Goal: Information Seeking & Learning: Learn about a topic

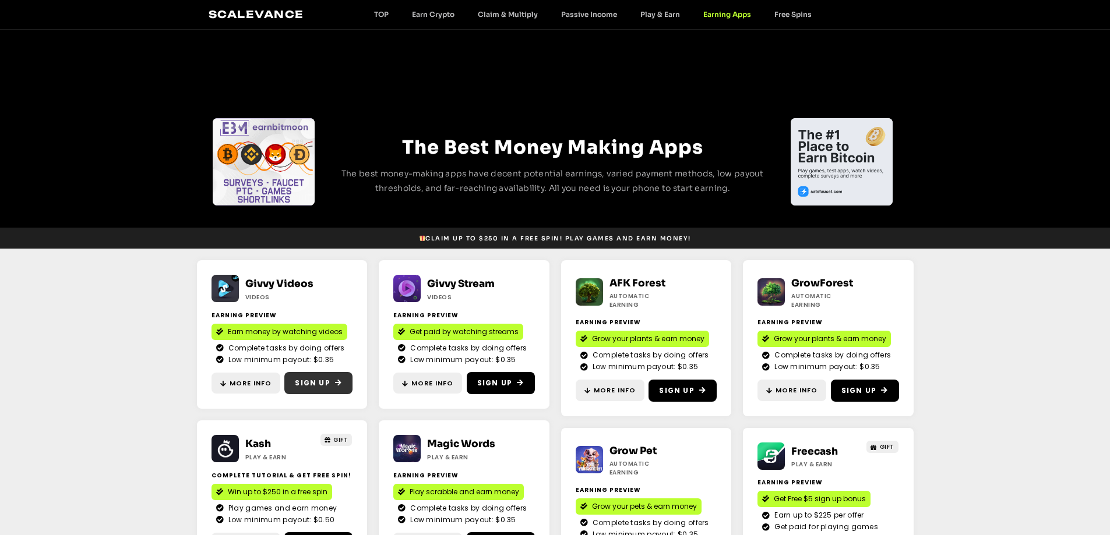
click at [317, 387] on span "Sign Up" at bounding box center [312, 383] width 35 height 10
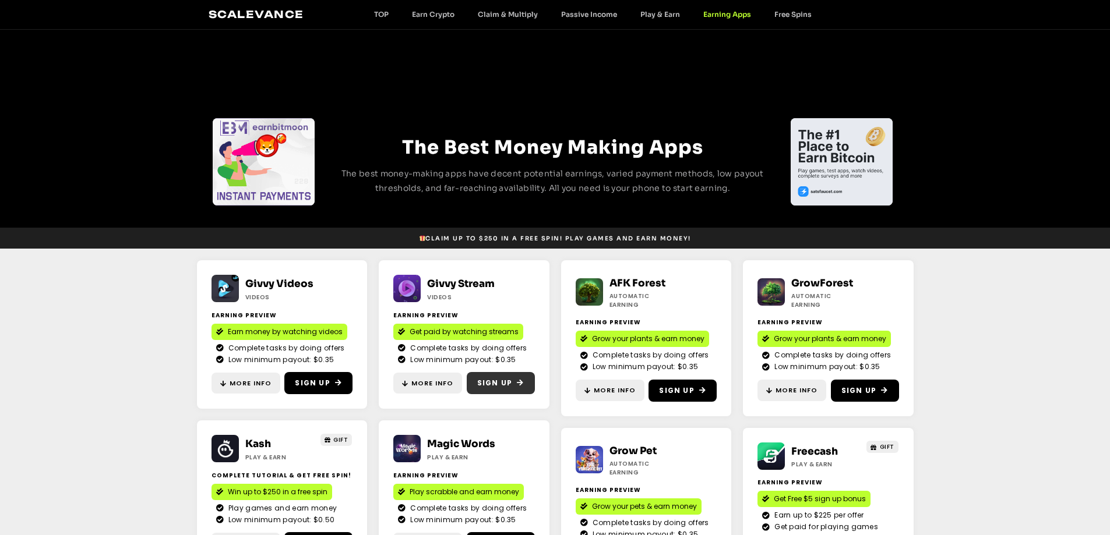
click at [515, 385] on span "Sign Up" at bounding box center [500, 383] width 47 height 10
click at [667, 12] on link "Play & Earn" at bounding box center [660, 14] width 63 height 9
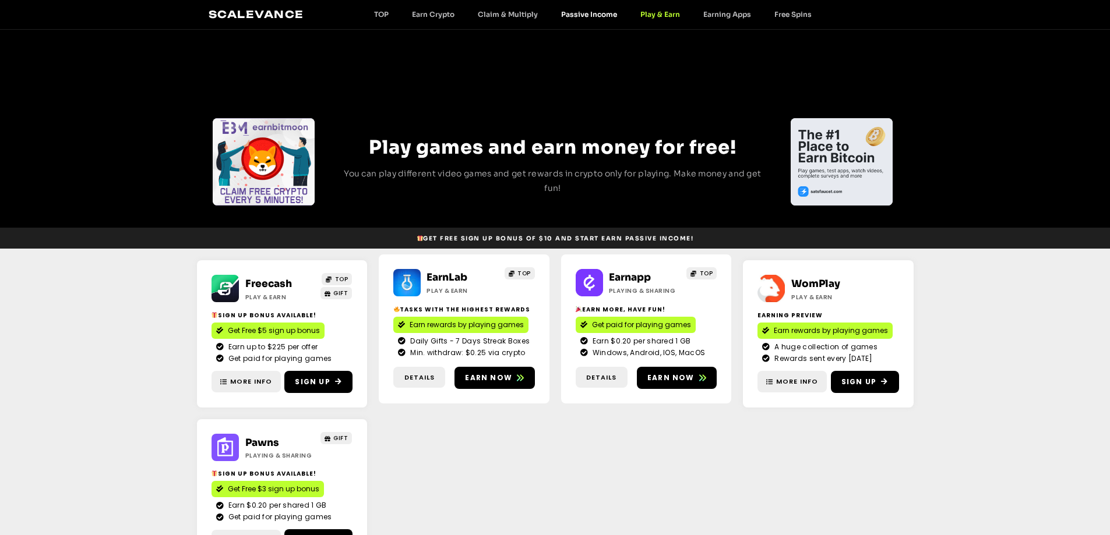
click at [603, 16] on link "Passive Income" at bounding box center [588, 14] width 79 height 9
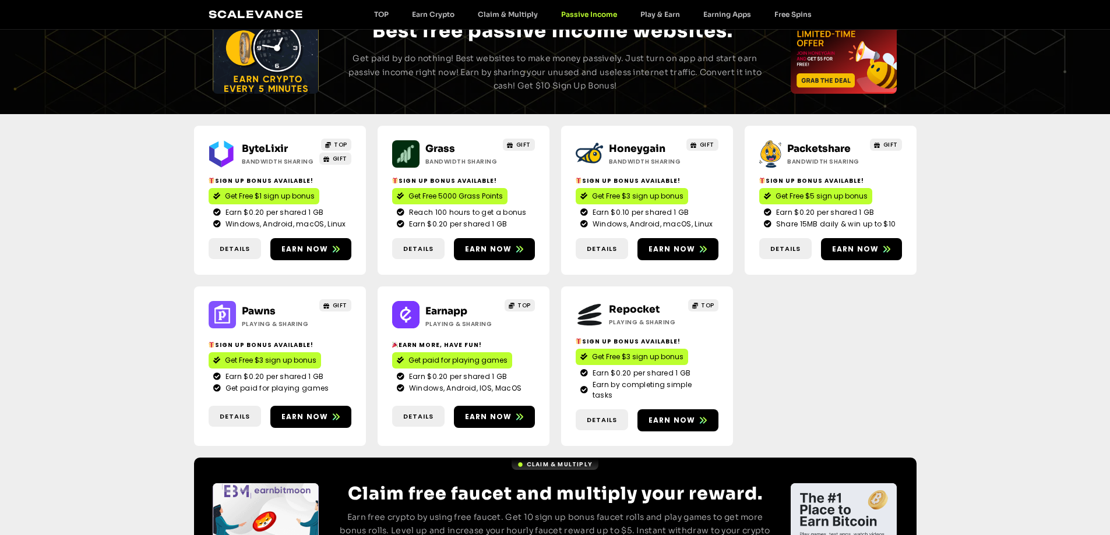
scroll to position [44, 0]
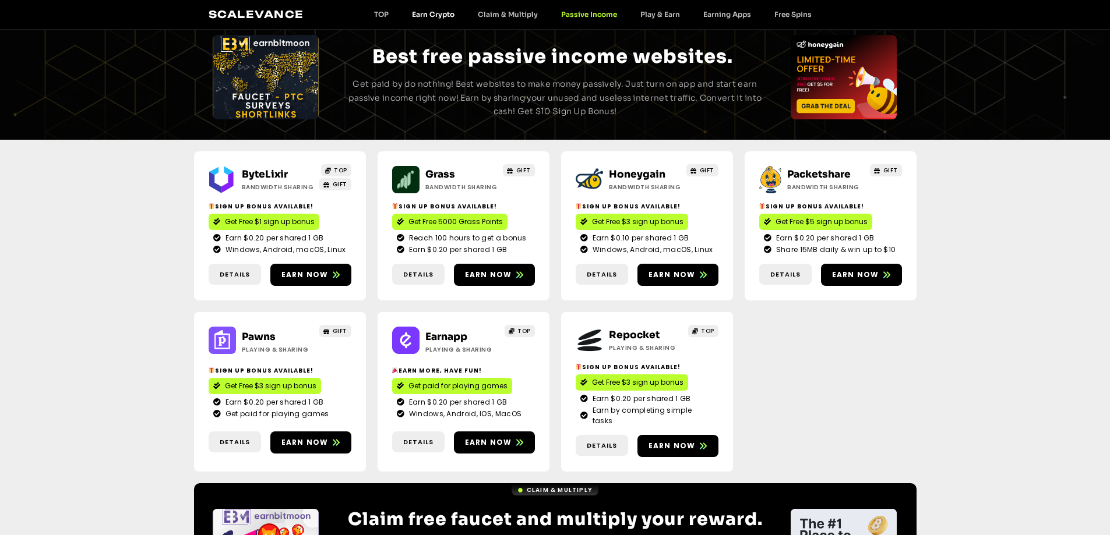
click at [445, 16] on link "Earn Crypto" at bounding box center [433, 14] width 66 height 9
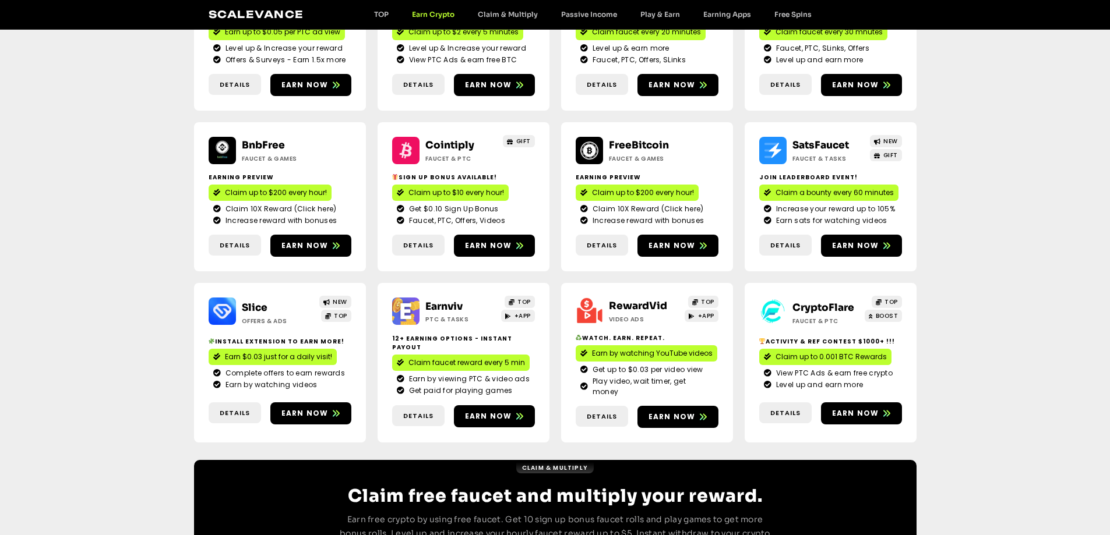
scroll to position [291, 0]
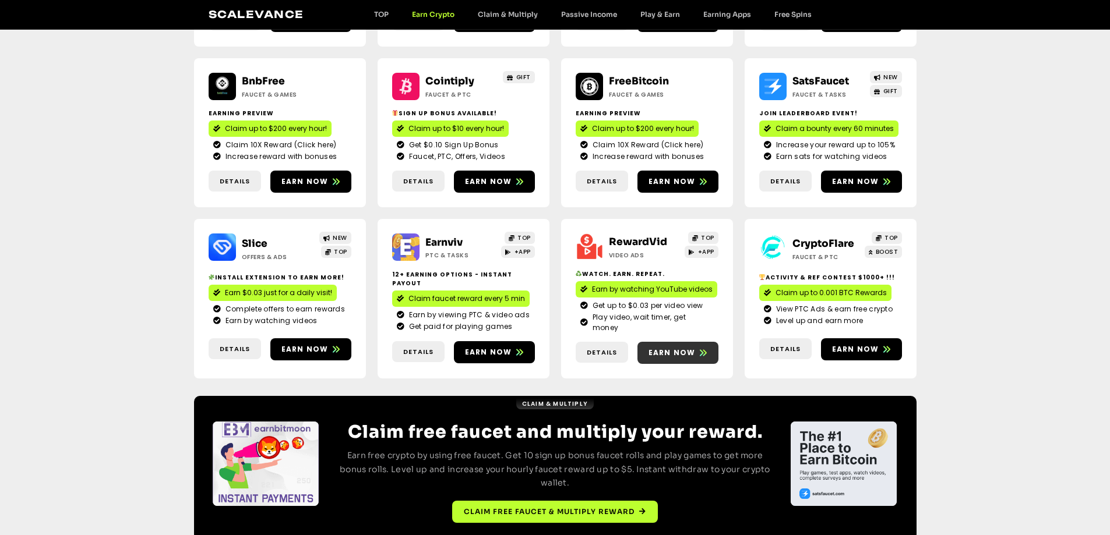
click at [704, 350] on icon at bounding box center [703, 353] width 7 height 6
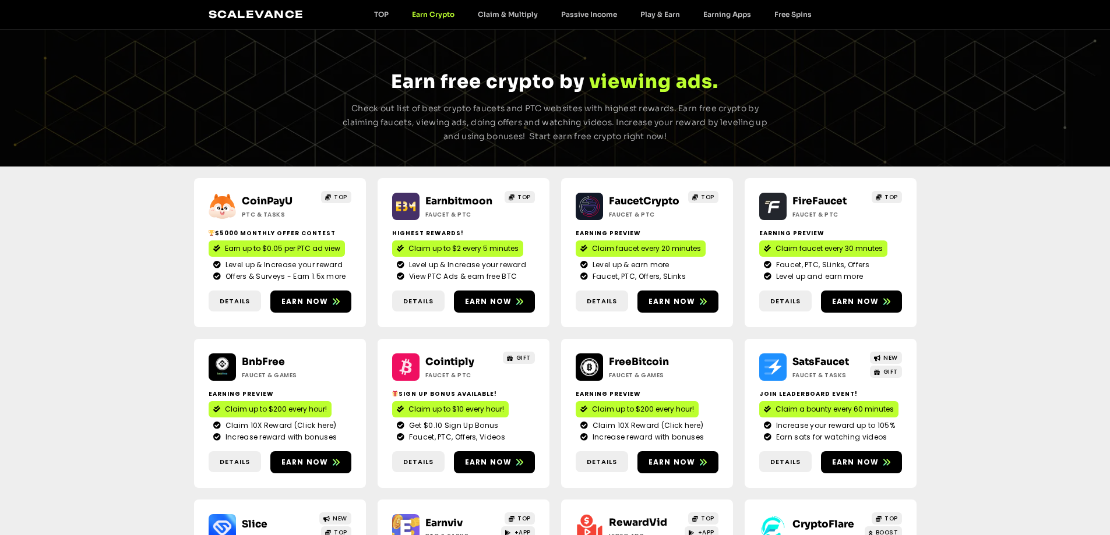
scroll to position [0, 0]
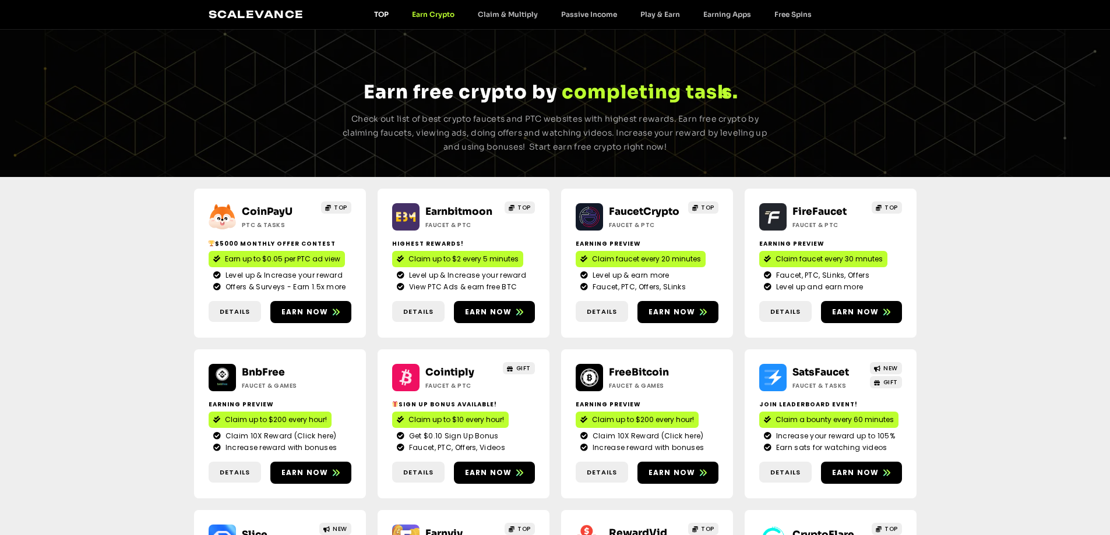
click at [385, 13] on link "TOP" at bounding box center [381, 14] width 38 height 9
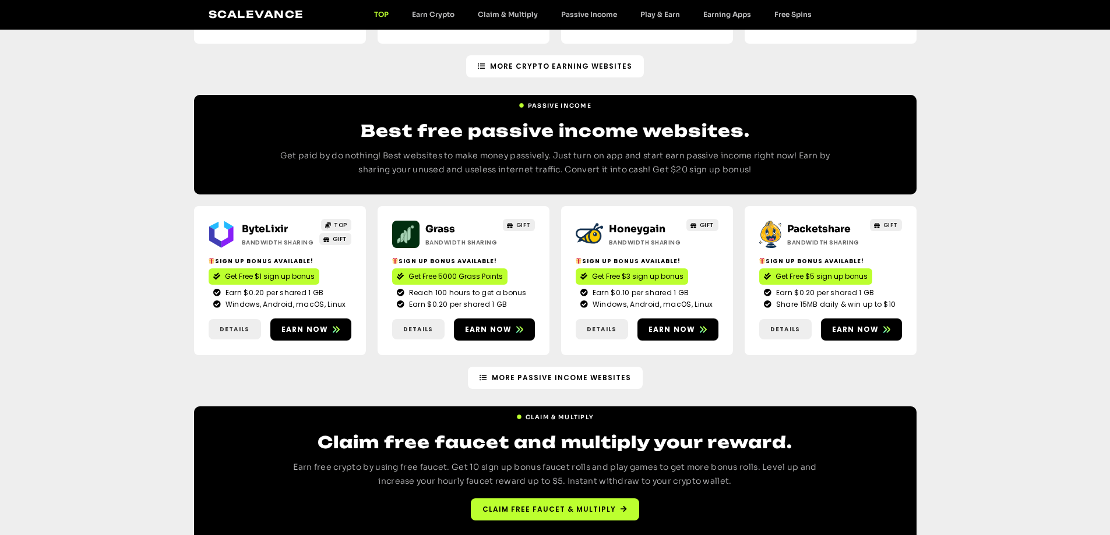
scroll to position [1275, 0]
